Goal: Download file/media

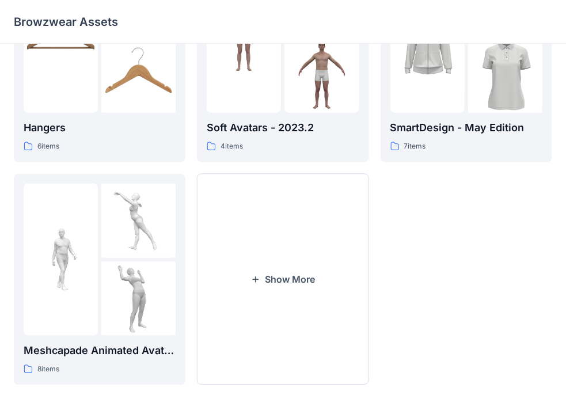
scroll to position [343, 0]
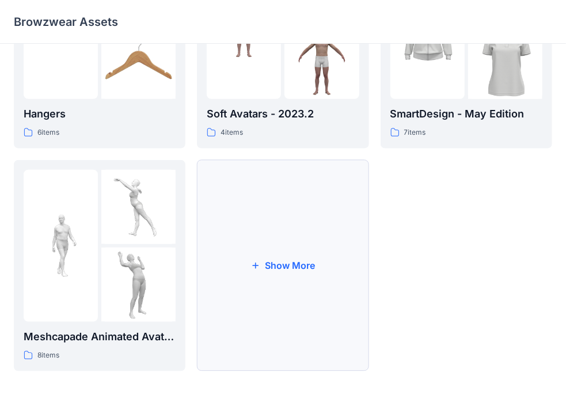
click at [287, 267] on button "Show More" at bounding box center [283, 265] width 172 height 211
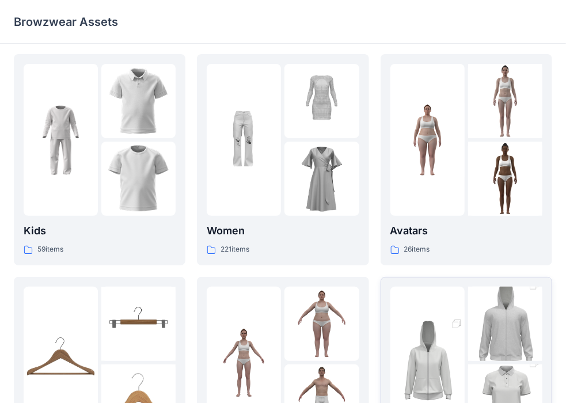
scroll to position [0, 0]
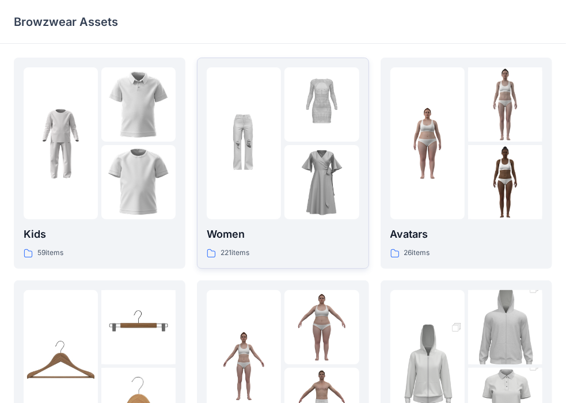
click at [261, 225] on div "Women 221 items" at bounding box center [283, 163] width 152 height 192
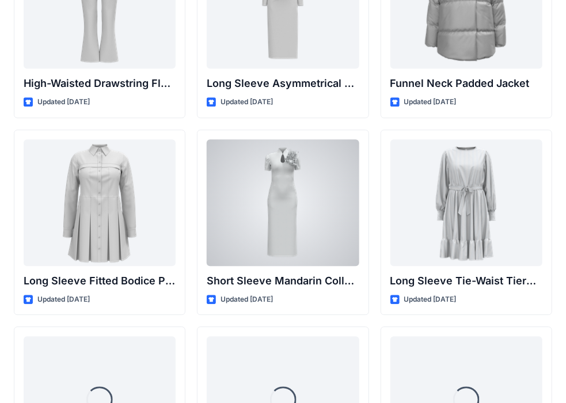
scroll to position [4480, 0]
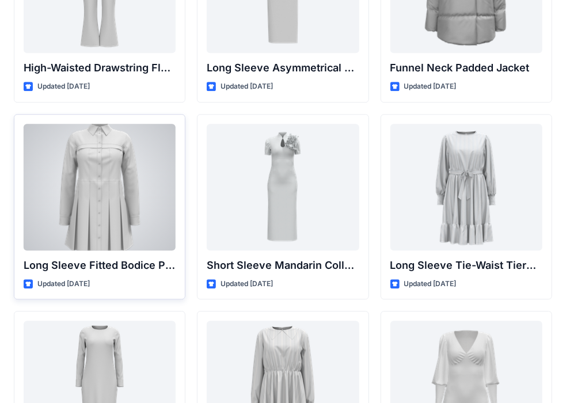
click at [102, 225] on div at bounding box center [100, 187] width 152 height 127
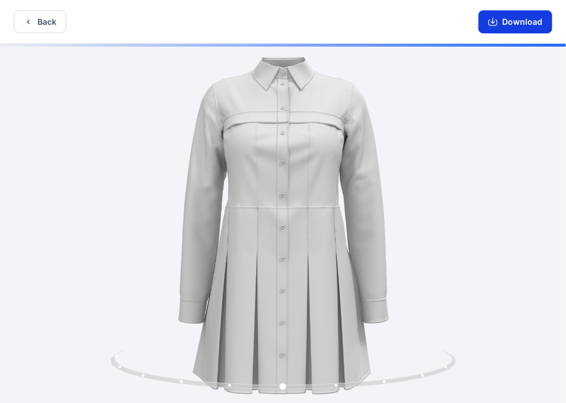
click at [518, 16] on button "Download" at bounding box center [515, 21] width 74 height 23
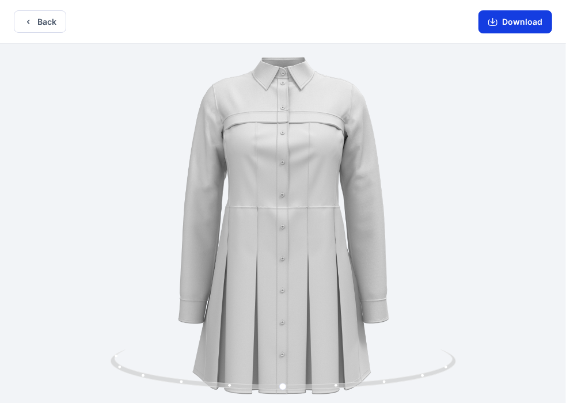
click at [503, 20] on button "Download" at bounding box center [515, 21] width 74 height 23
click at [509, 20] on button "Download" at bounding box center [515, 21] width 74 height 23
